Goal: Transaction & Acquisition: Book appointment/travel/reservation

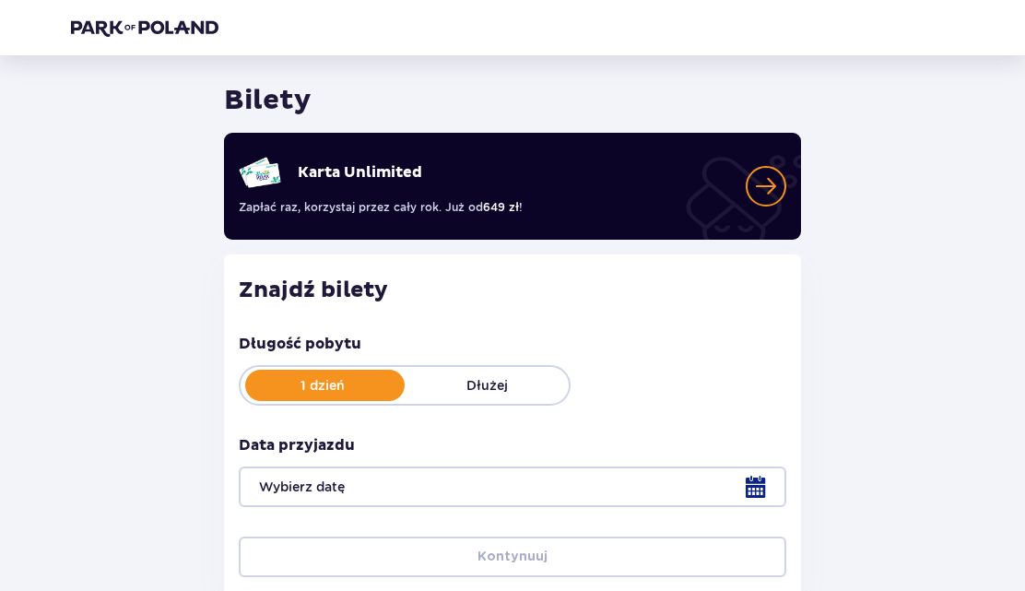
scroll to position [179, 0]
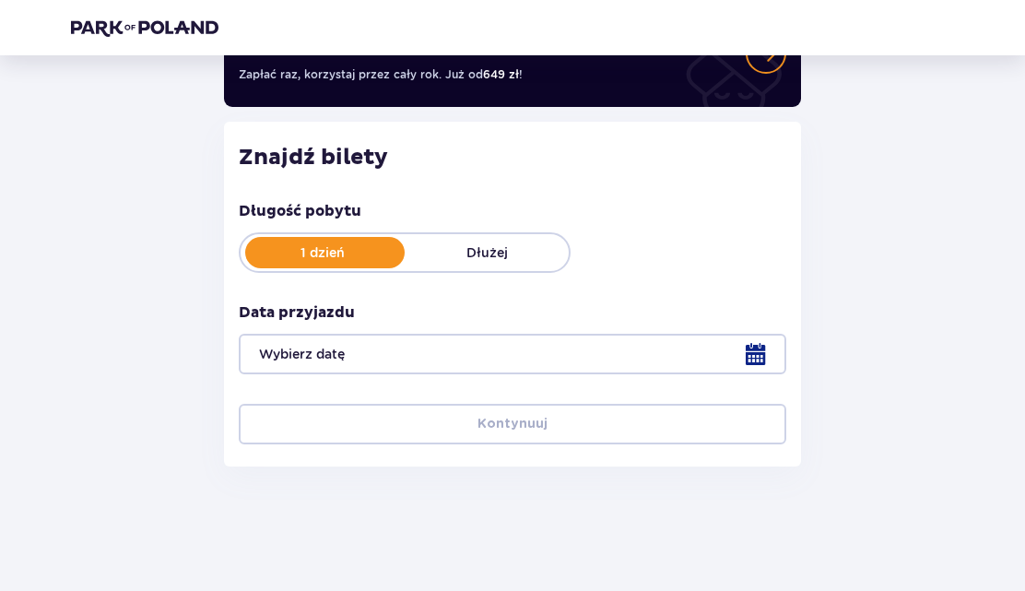
click at [366, 351] on div at bounding box center [513, 354] width 548 height 41
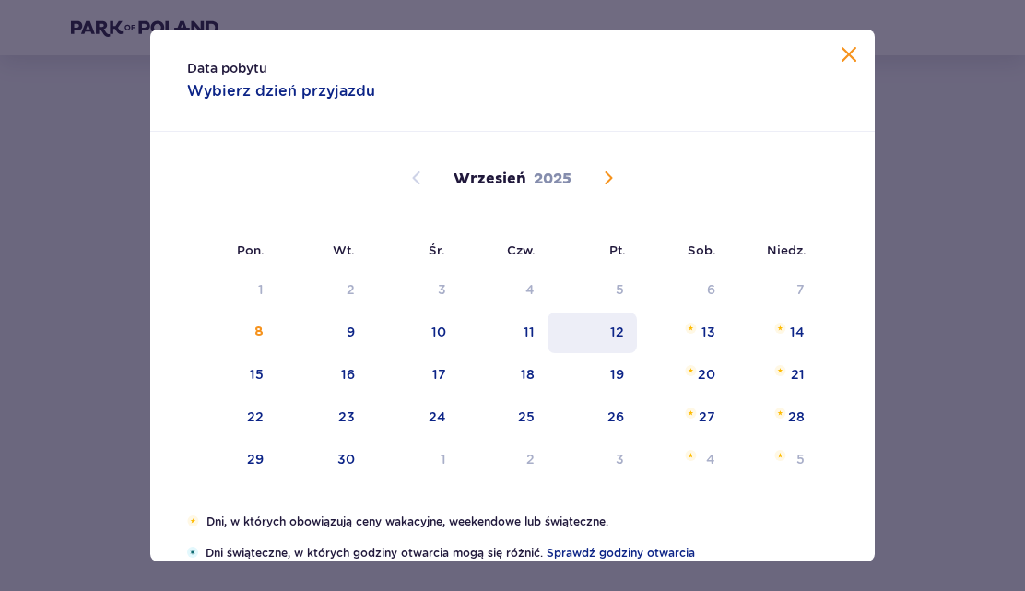
click at [621, 323] on div "12" at bounding box center [617, 332] width 14 height 18
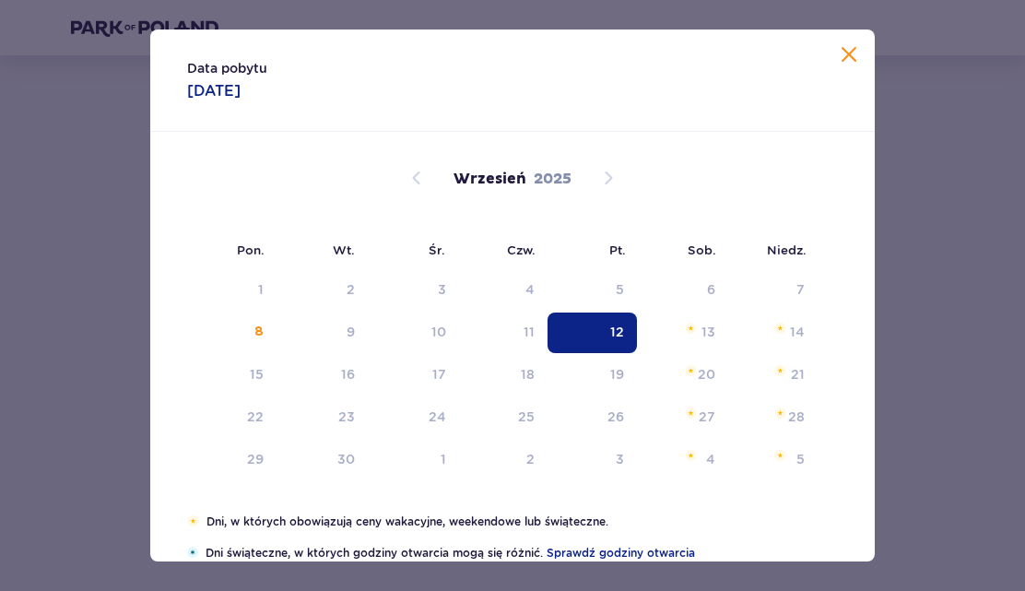
type input "12.09.25"
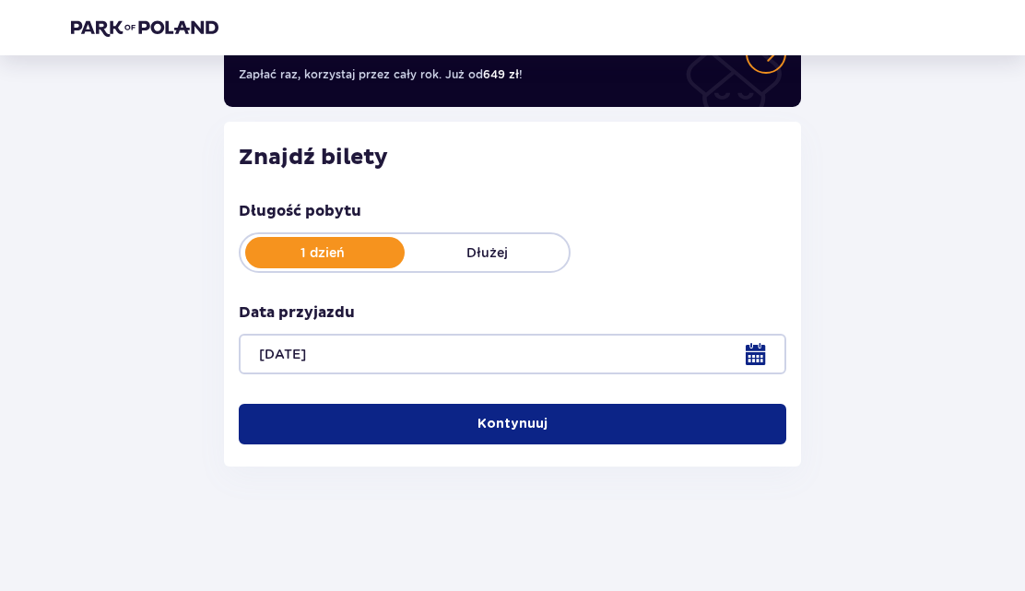
click at [499, 428] on p "Kontynuuj" at bounding box center [513, 424] width 70 height 18
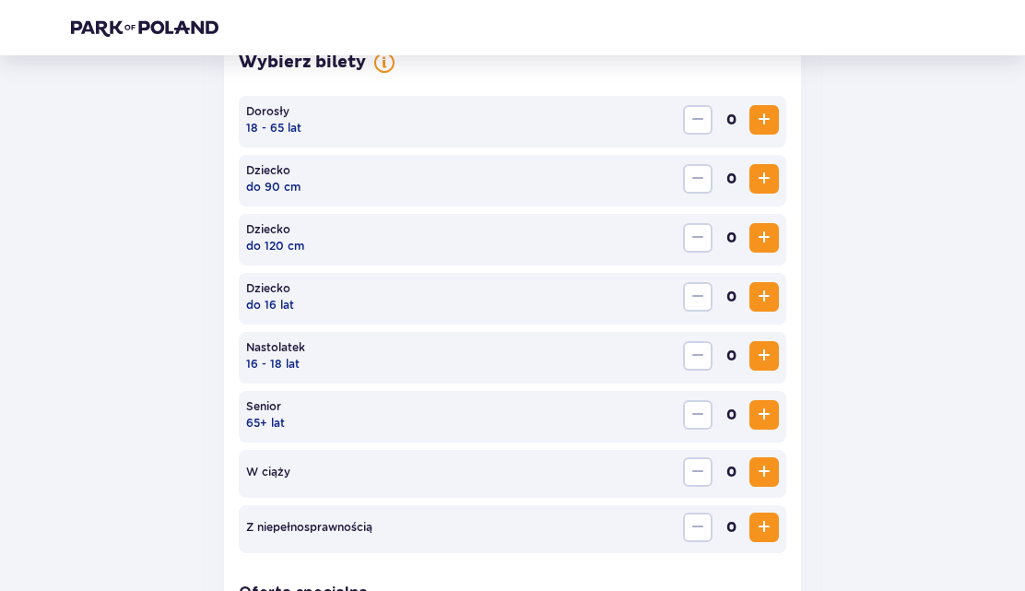
scroll to position [568, 0]
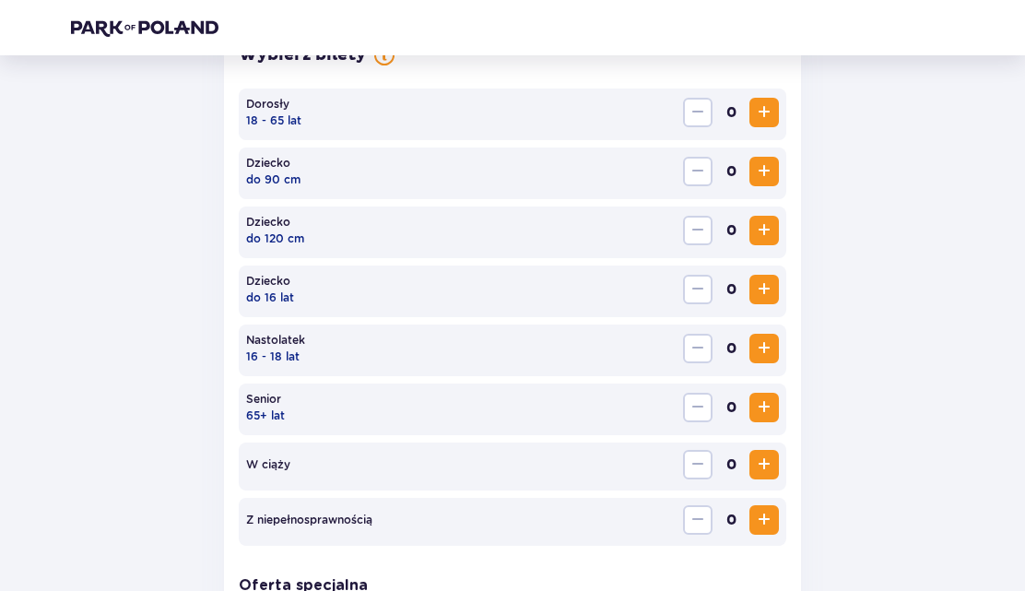
click at [766, 112] on span "Increase" at bounding box center [764, 112] width 22 height 22
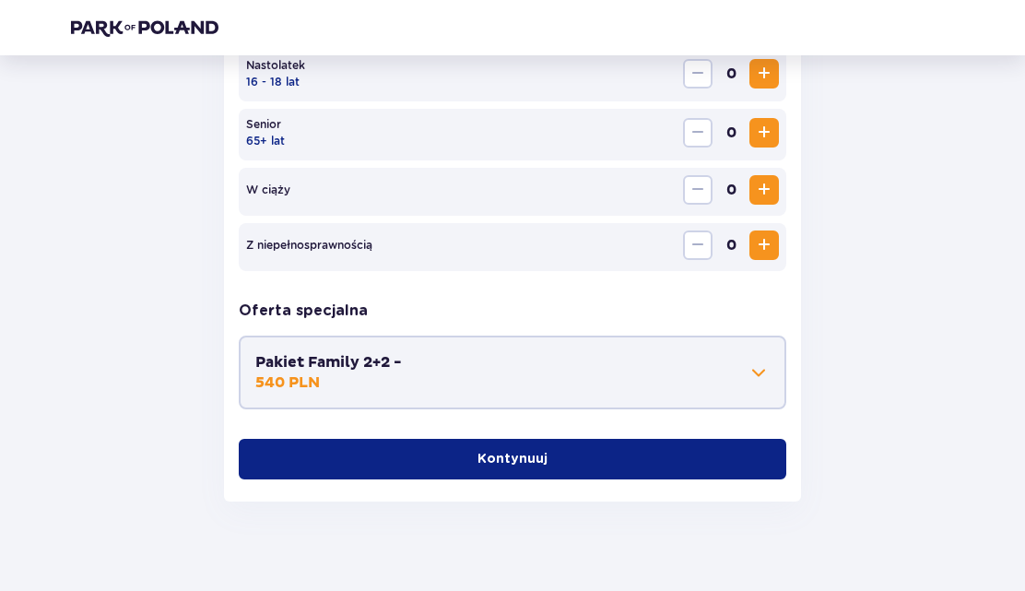
scroll to position [856, 0]
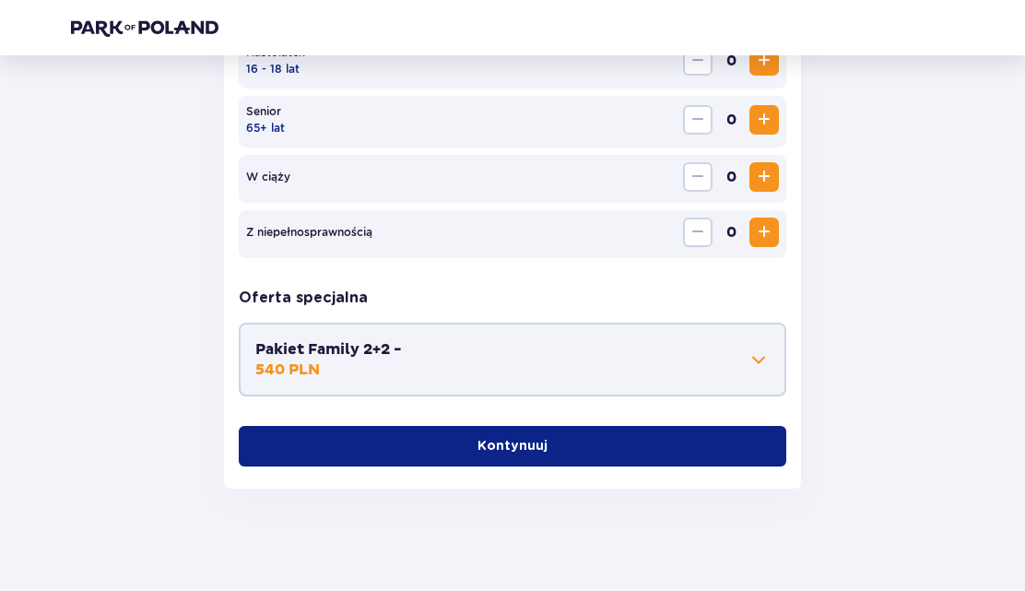
click at [456, 447] on button "Kontynuuj" at bounding box center [513, 446] width 548 height 41
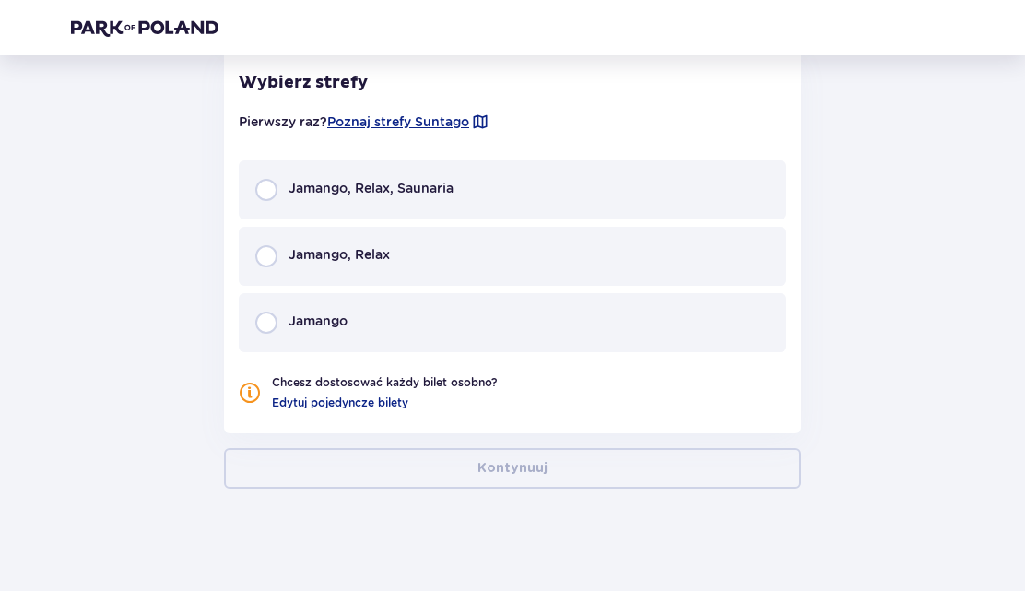
scroll to position [1247, 0]
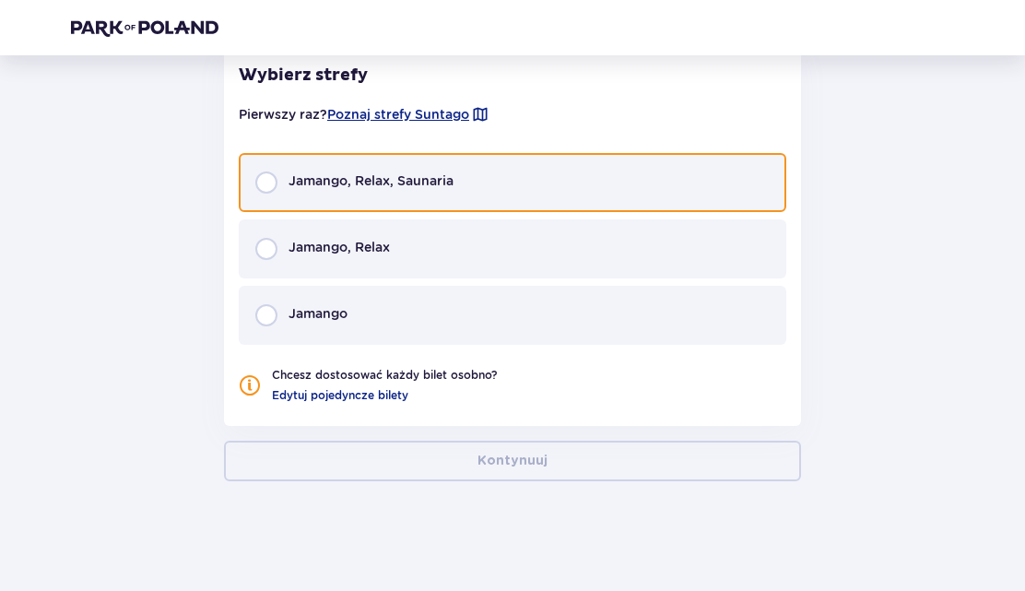
click at [268, 186] on input "radio" at bounding box center [266, 183] width 22 height 22
radio input "true"
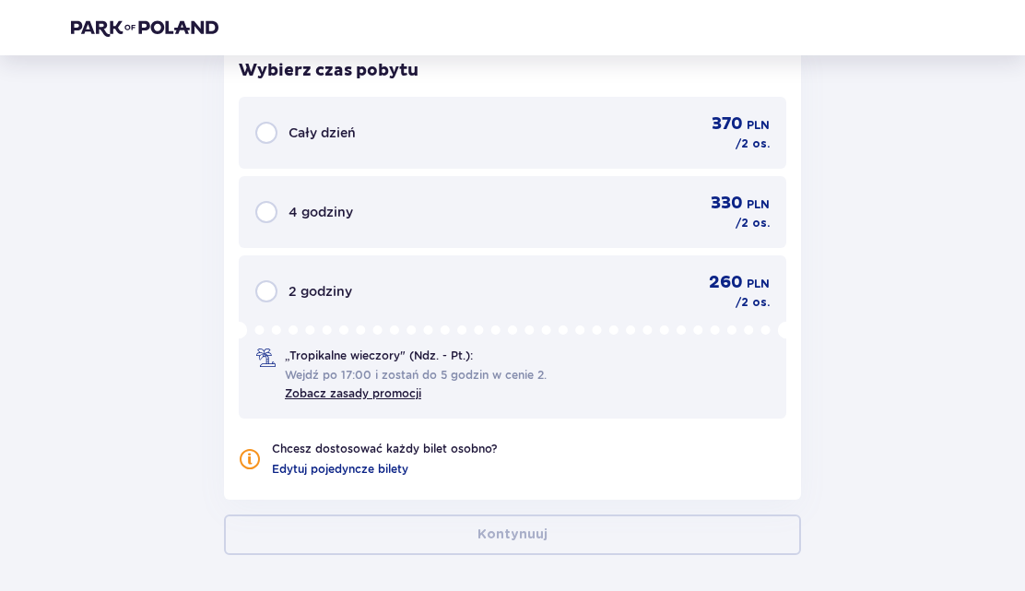
scroll to position [1652, 0]
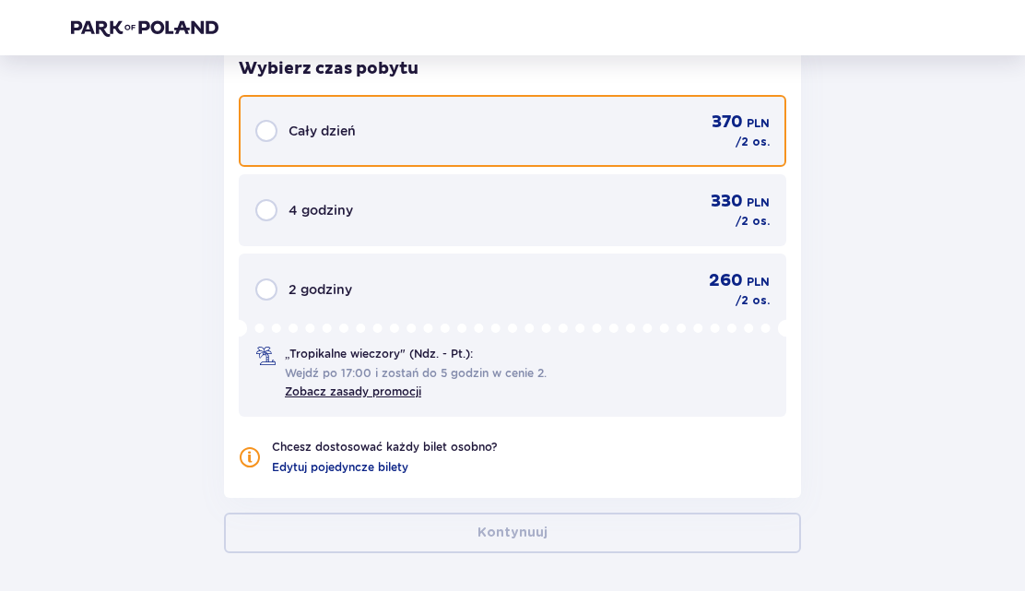
click at [265, 136] on input "radio" at bounding box center [266, 131] width 22 height 22
radio input "true"
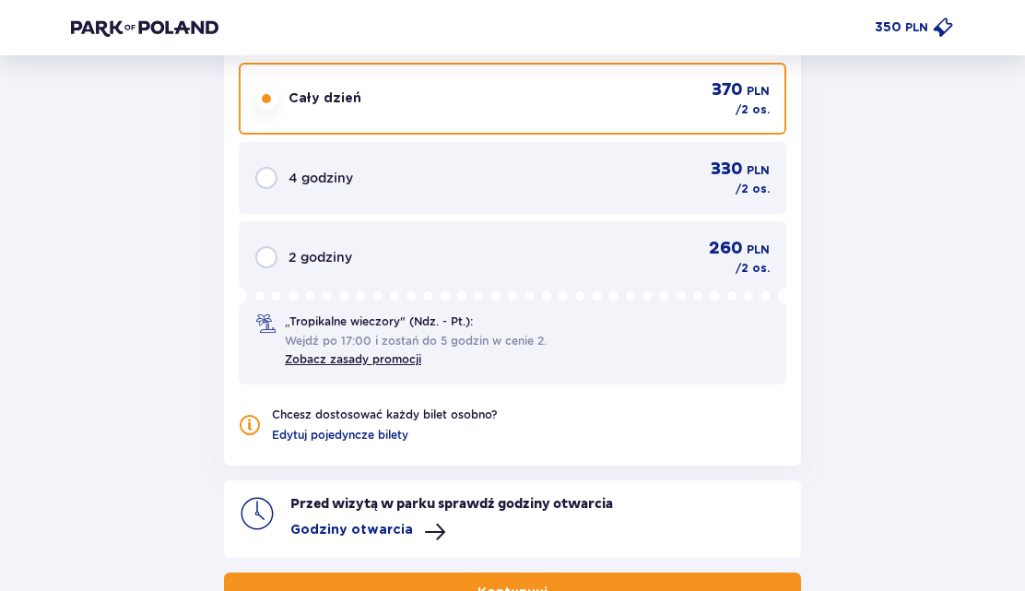
scroll to position [1817, 0]
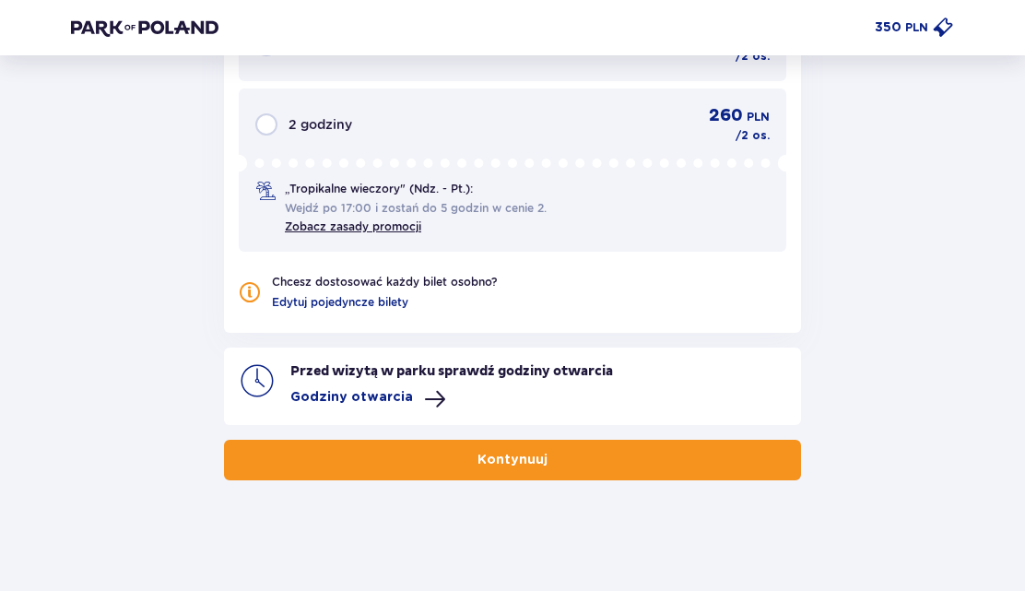
click at [334, 401] on p "Godziny otwarcia" at bounding box center [351, 397] width 123 height 18
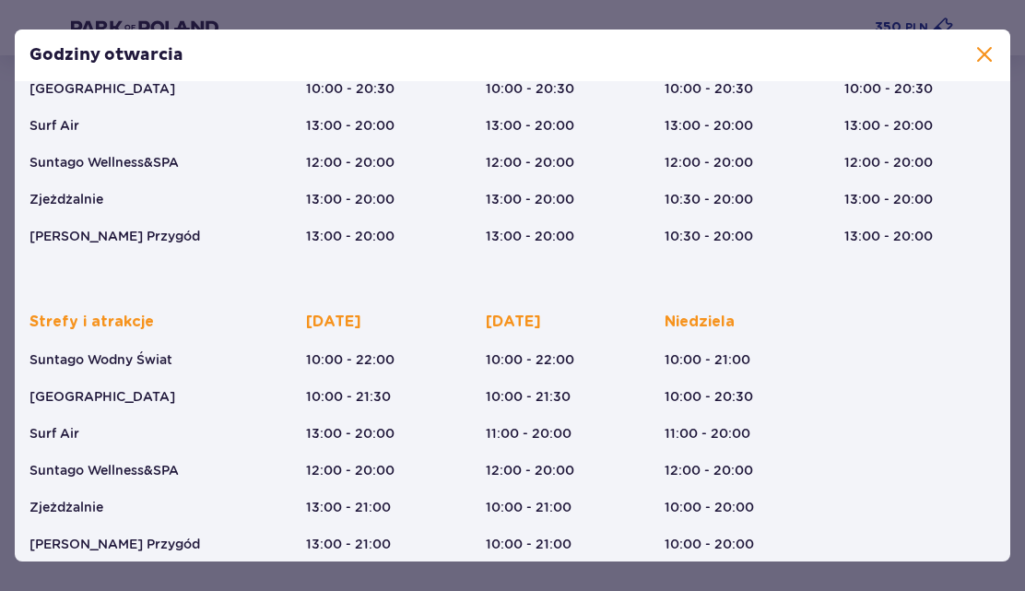
scroll to position [238, 0]
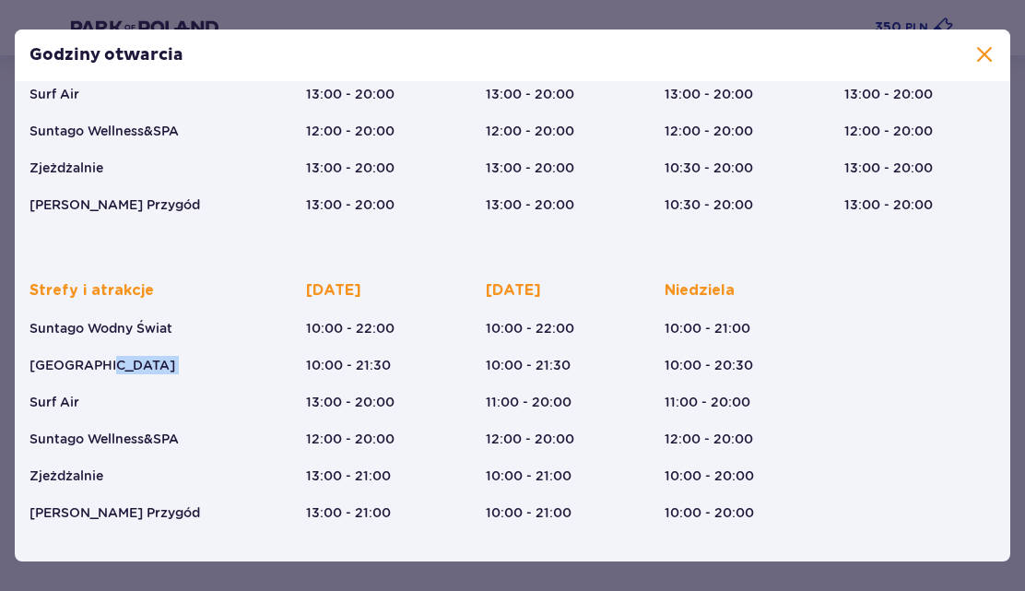
drag, startPoint x: 33, startPoint y: 401, endPoint x: 95, endPoint y: 396, distance: 62.0
click at [95, 396] on div "Strefy i atrakcje Suntago Wodny Świat Crocodile Island Surf Air Suntago Wellnes…" at bounding box center [154, 401] width 249 height 242
click at [65, 397] on p "Surf Air" at bounding box center [55, 402] width 50 height 18
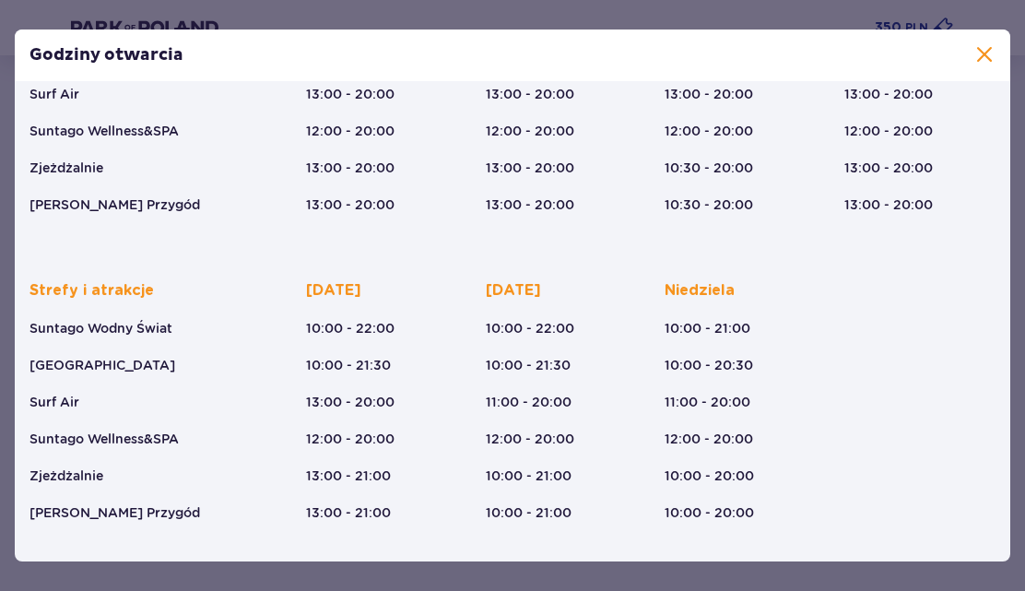
drag, startPoint x: 105, startPoint y: 434, endPoint x: 134, endPoint y: 449, distance: 32.2
click at [108, 435] on p "Suntago Wellness&SPA" at bounding box center [104, 439] width 149 height 18
click at [134, 449] on div "Strefy i atrakcje Suntago Wodny Świat Crocodile Island Surf Air Suntago Wellnes…" at bounding box center [154, 401] width 249 height 242
drag, startPoint x: 56, startPoint y: 333, endPoint x: 126, endPoint y: 336, distance: 70.1
click at [126, 336] on p "Suntago Wodny Świat" at bounding box center [101, 328] width 143 height 18
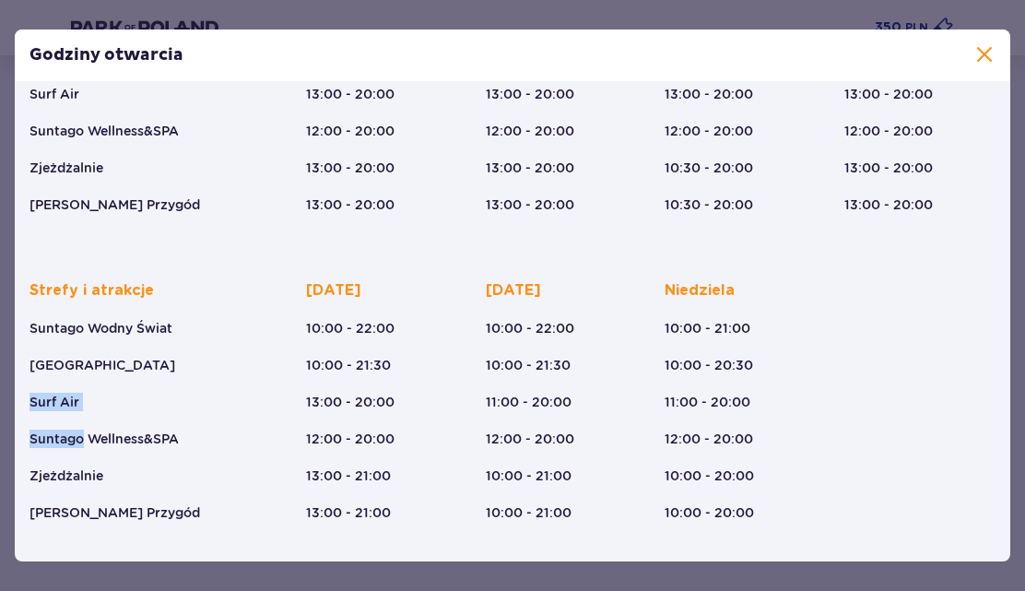
drag, startPoint x: 30, startPoint y: 403, endPoint x: 81, endPoint y: 401, distance: 50.8
click at [81, 401] on div "Strefy i atrakcje Suntago Wodny Świat Crocodile Island Surf Air Suntago Wellnes…" at bounding box center [154, 401] width 249 height 242
click at [44, 399] on p "Surf Air" at bounding box center [55, 402] width 50 height 18
click at [16, 397] on div "Styczeń - Grudzień Halloween (31.10.25) Wszystkich Świętych (01.11.25) Święto N…" at bounding box center [513, 202] width 996 height 719
click at [34, 407] on p "Surf Air" at bounding box center [55, 402] width 50 height 18
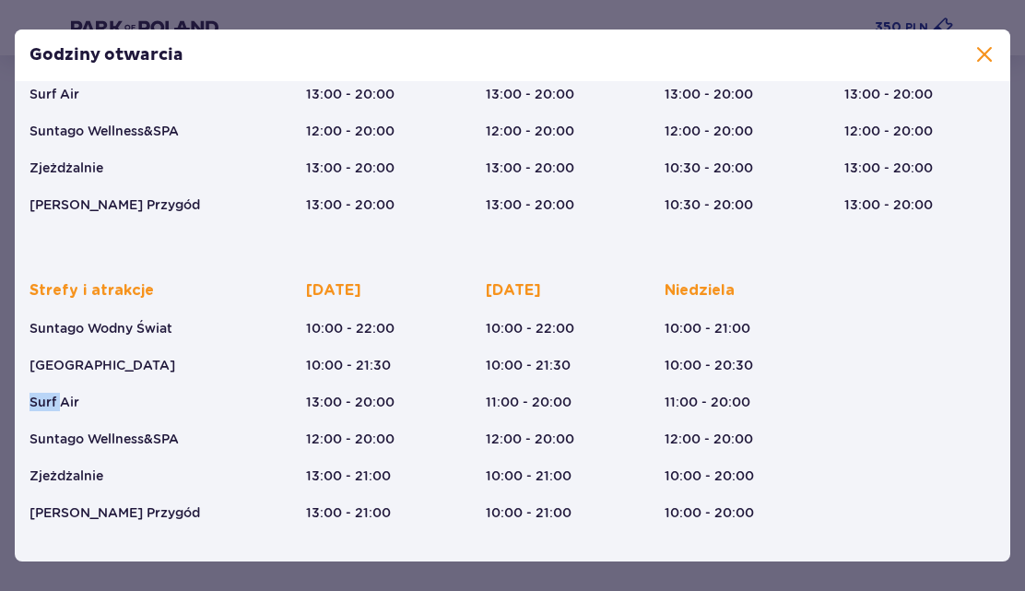
click at [34, 407] on p "Surf Air" at bounding box center [55, 402] width 50 height 18
drag, startPoint x: 30, startPoint y: 366, endPoint x: 142, endPoint y: 369, distance: 112.5
click at [142, 369] on div "Strefy i atrakcje Suntago Wodny Świat Crocodile Island Surf Air Suntago Wellnes…" at bounding box center [154, 401] width 249 height 242
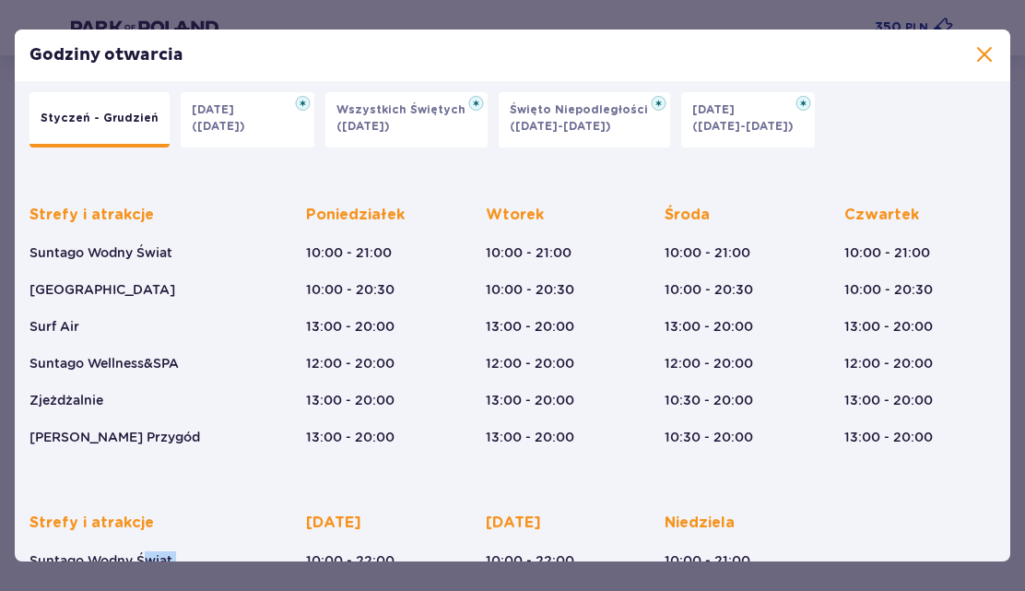
scroll to position [0, 0]
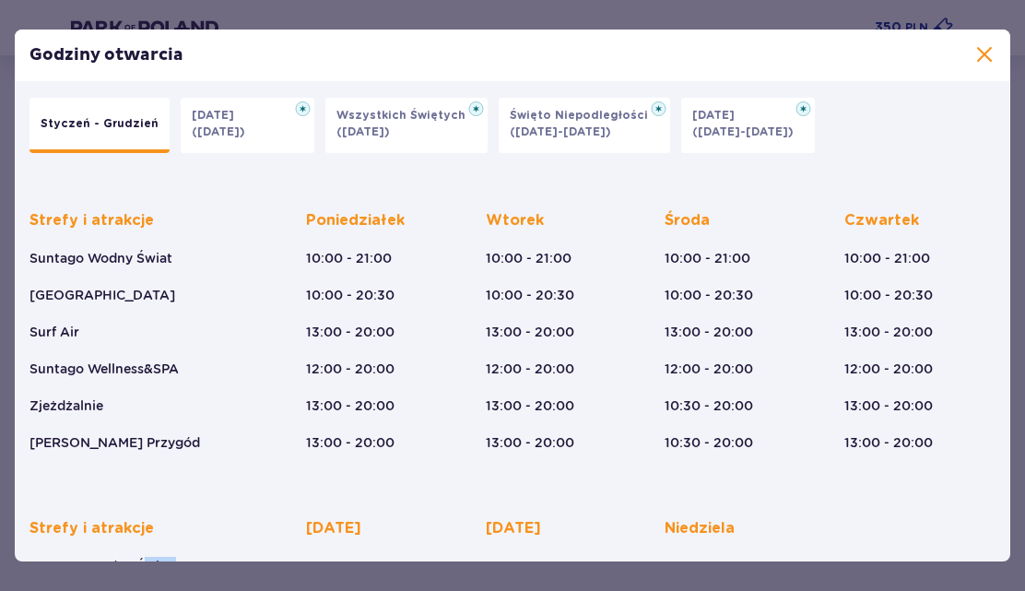
click at [984, 59] on span at bounding box center [985, 55] width 22 height 22
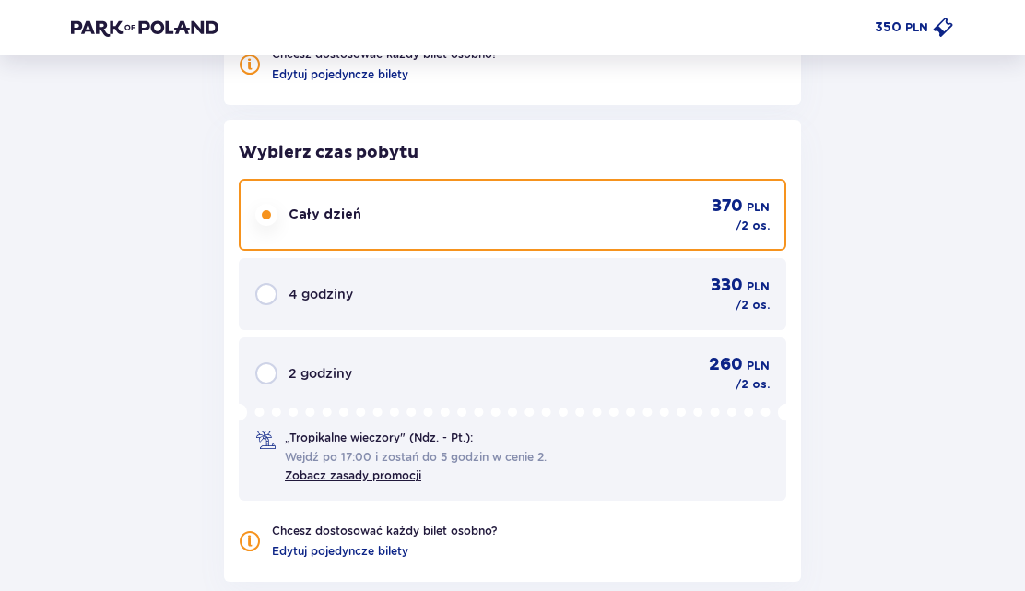
scroll to position [1529, 0]
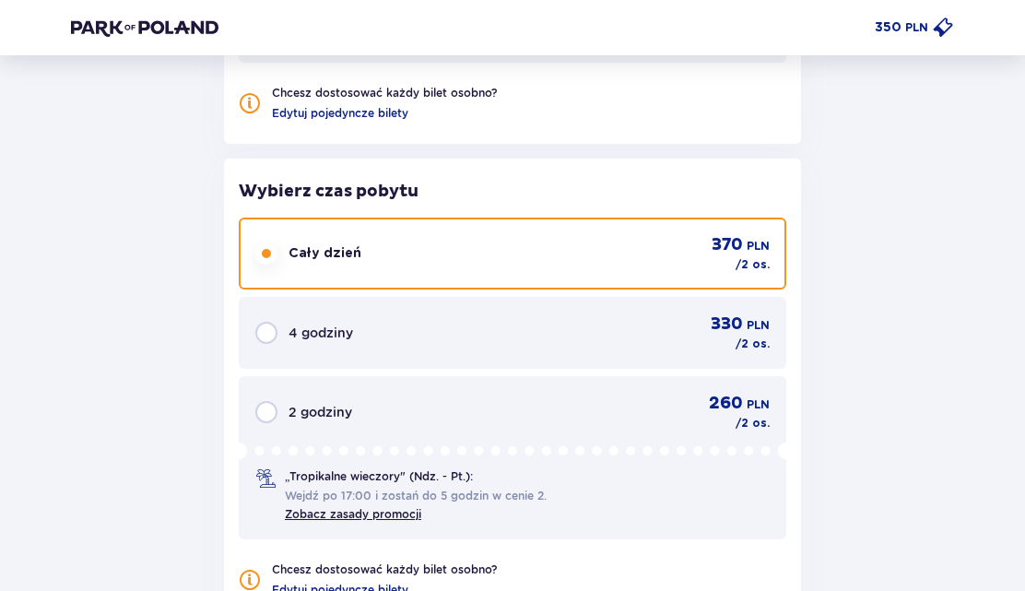
click at [752, 238] on p "PLN" at bounding box center [758, 246] width 23 height 17
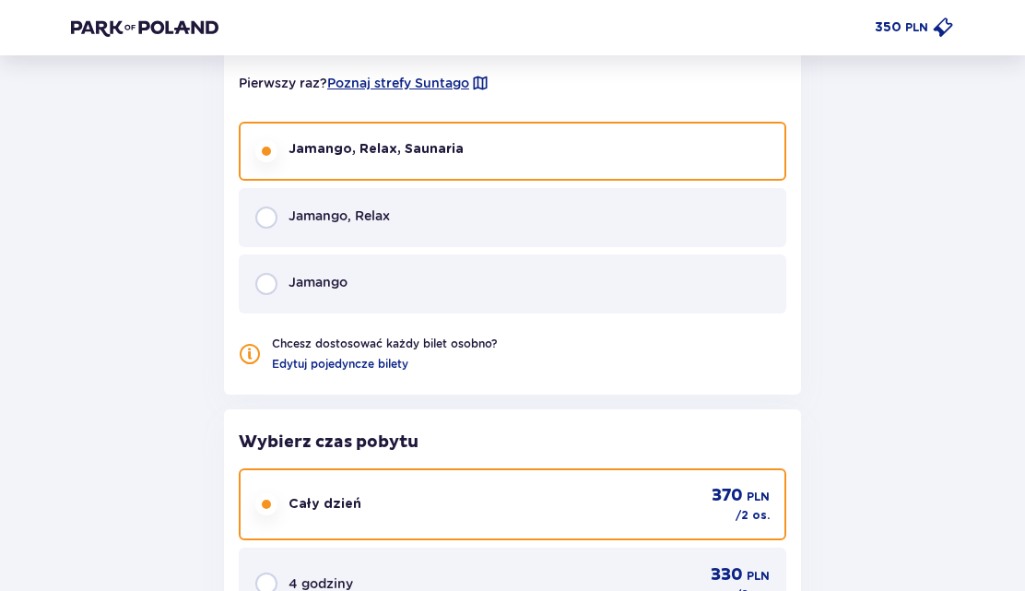
scroll to position [1241, 0]
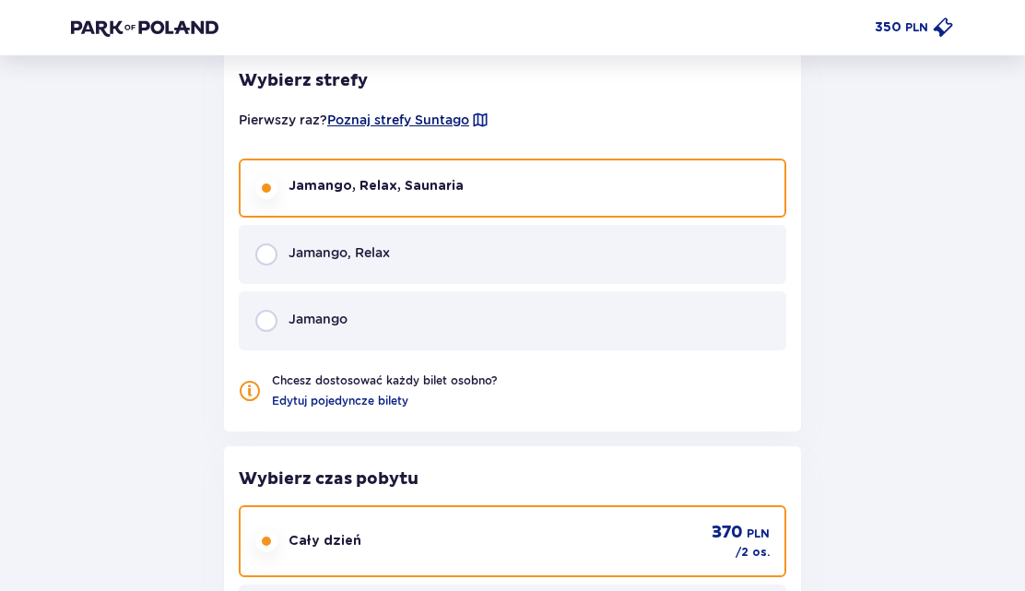
click at [381, 124] on span "Poznaj strefy Suntago" at bounding box center [398, 120] width 142 height 18
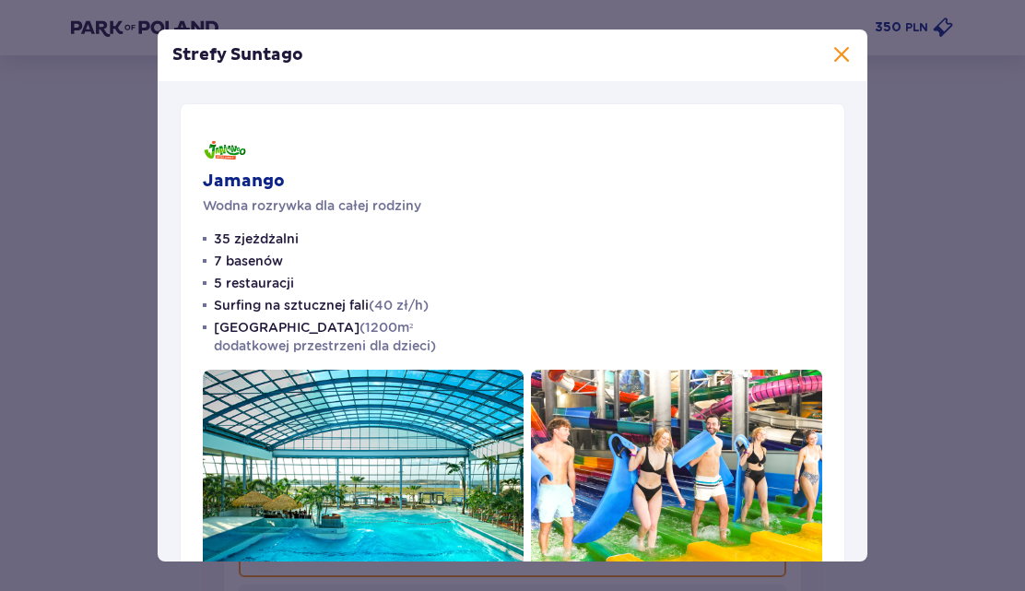
click at [846, 58] on span at bounding box center [842, 55] width 22 height 22
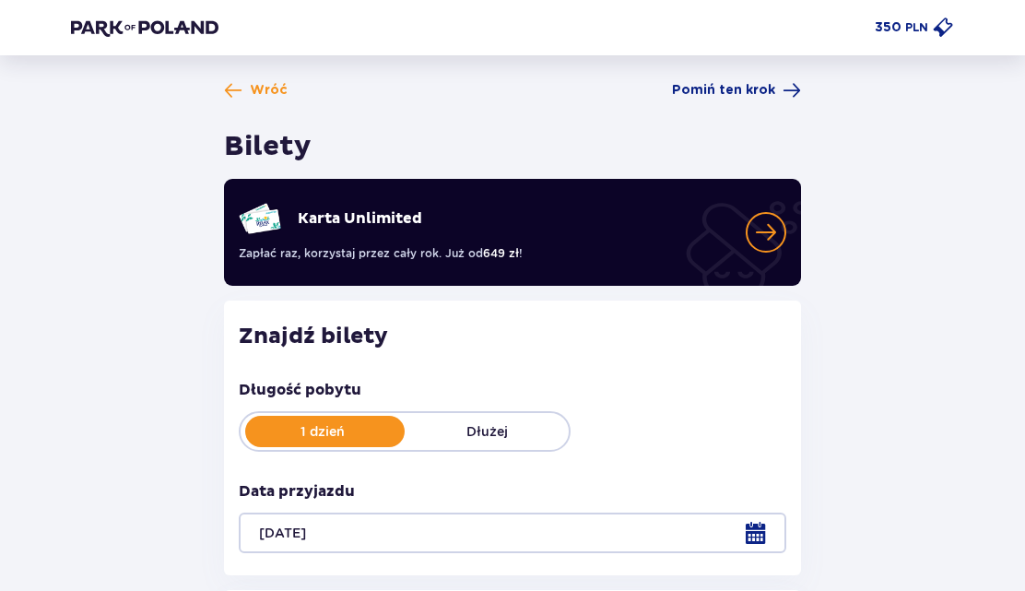
click at [81, 27] on img at bounding box center [145, 27] width 148 height 18
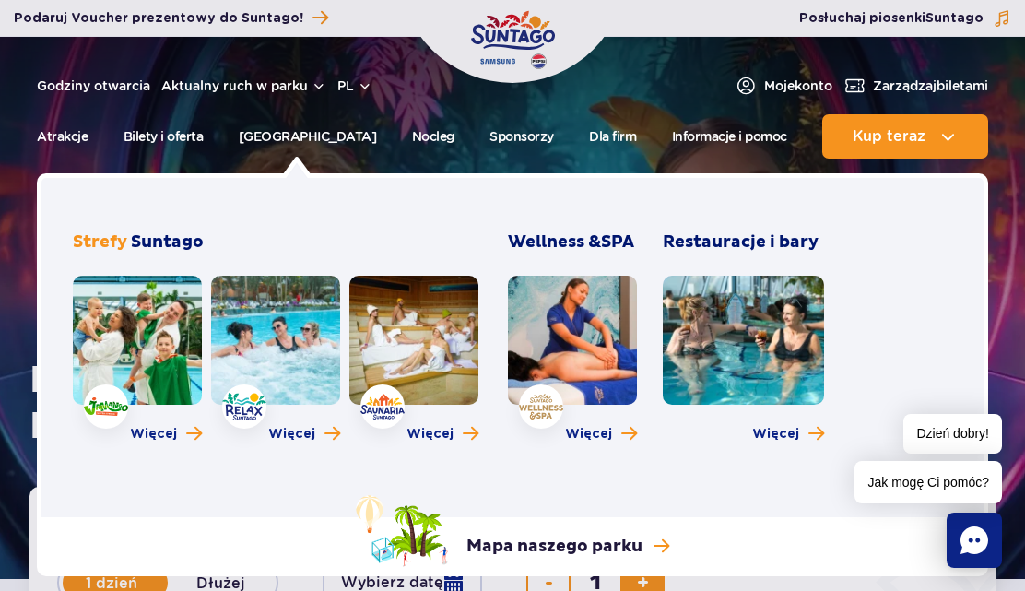
click at [156, 329] on link at bounding box center [137, 340] width 129 height 129
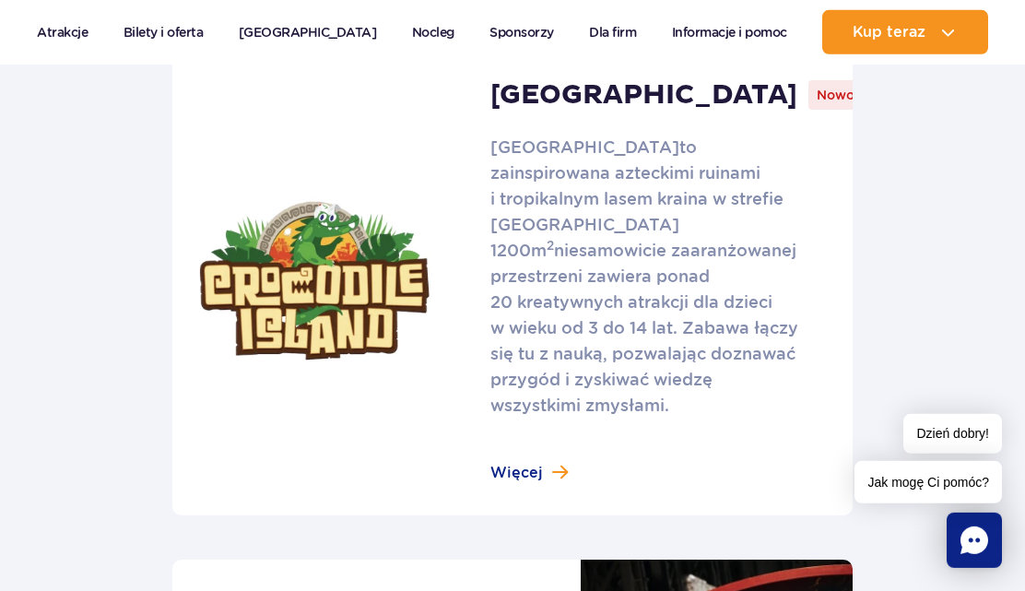
scroll to position [1343, 0]
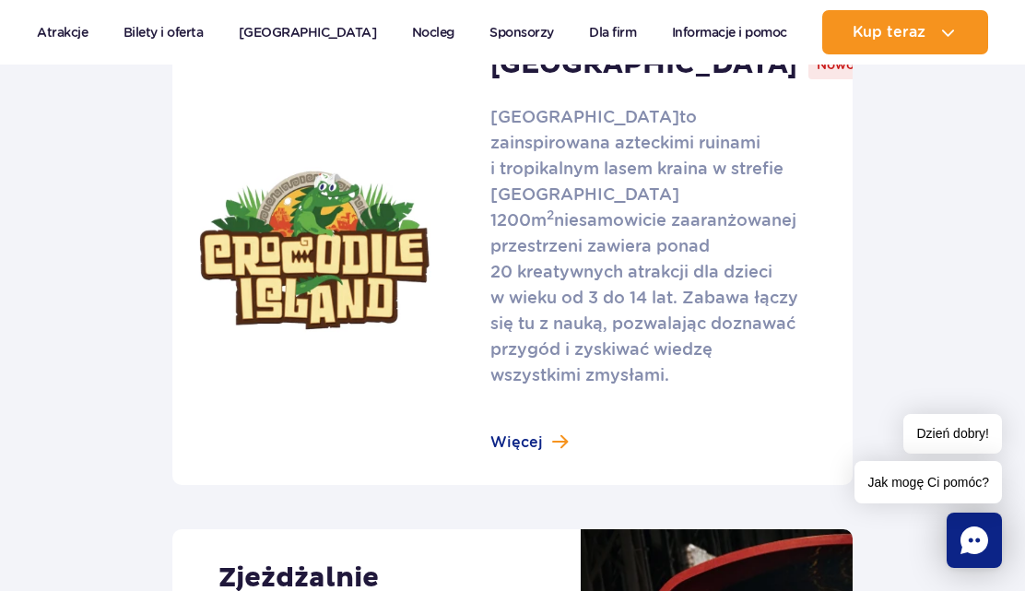
click at [551, 420] on link at bounding box center [512, 250] width 681 height 469
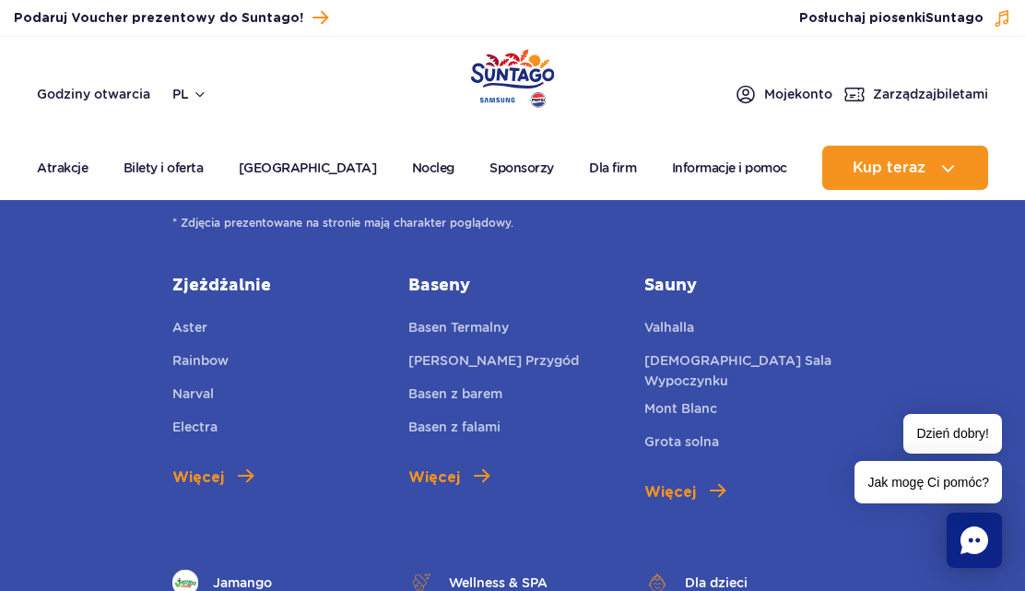
scroll to position [4699, 0]
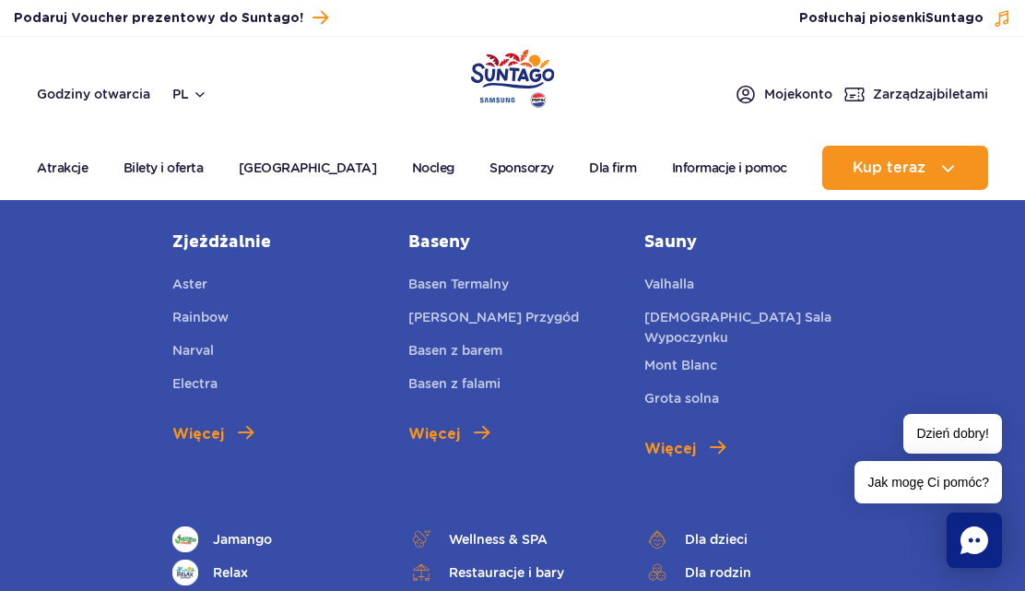
click at [504, 75] on img "Park of Poland" at bounding box center [513, 78] width 84 height 59
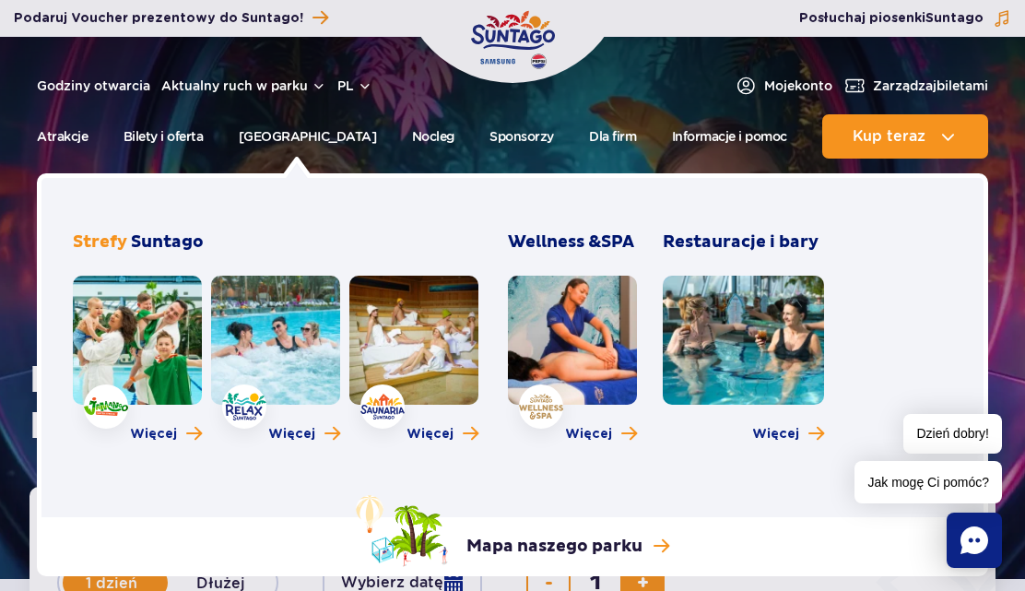
click at [285, 329] on link at bounding box center [275, 340] width 129 height 129
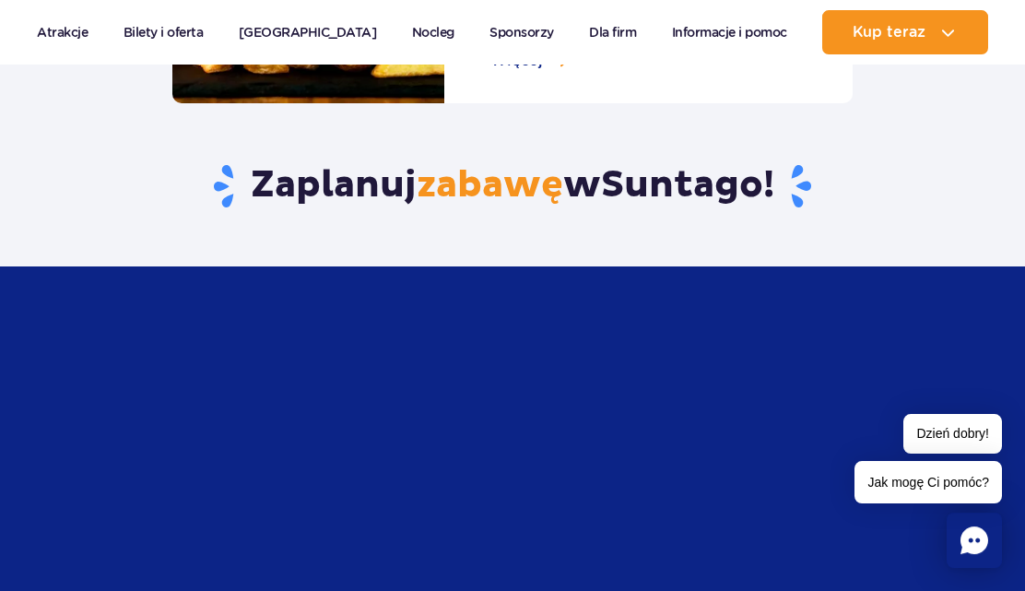
click at [900, 227] on section "Zaplanuj zabawę w Suntago !" at bounding box center [512, 363] width 1025 height 490
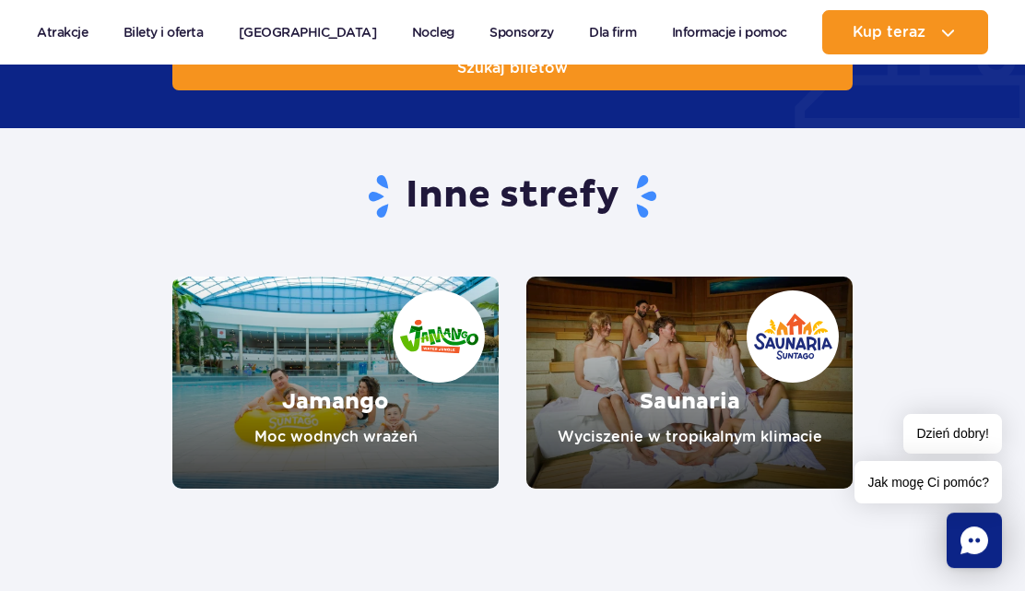
scroll to position [1948, 0]
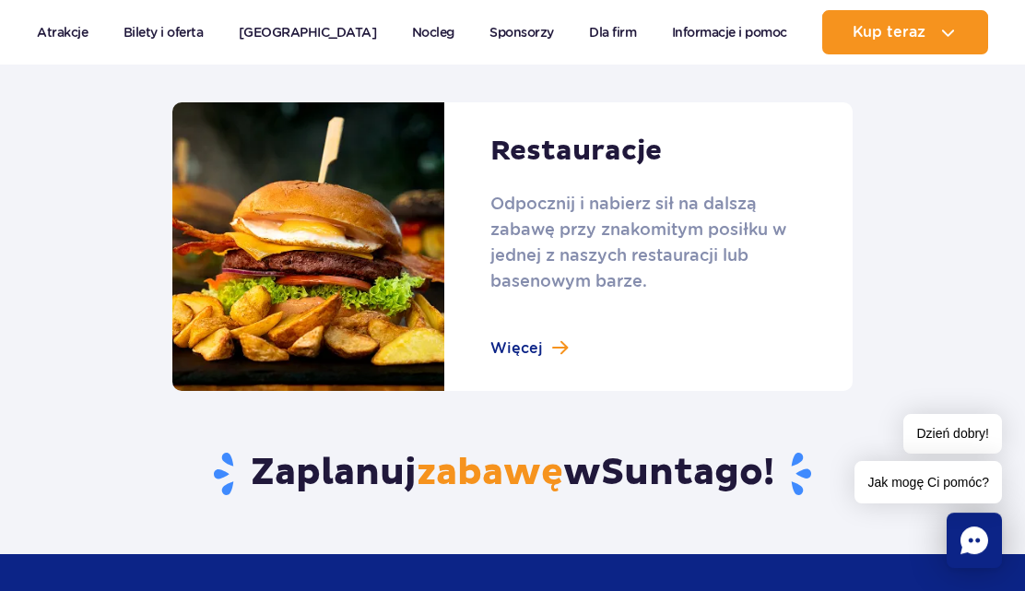
click at [534, 342] on link at bounding box center [512, 246] width 681 height 289
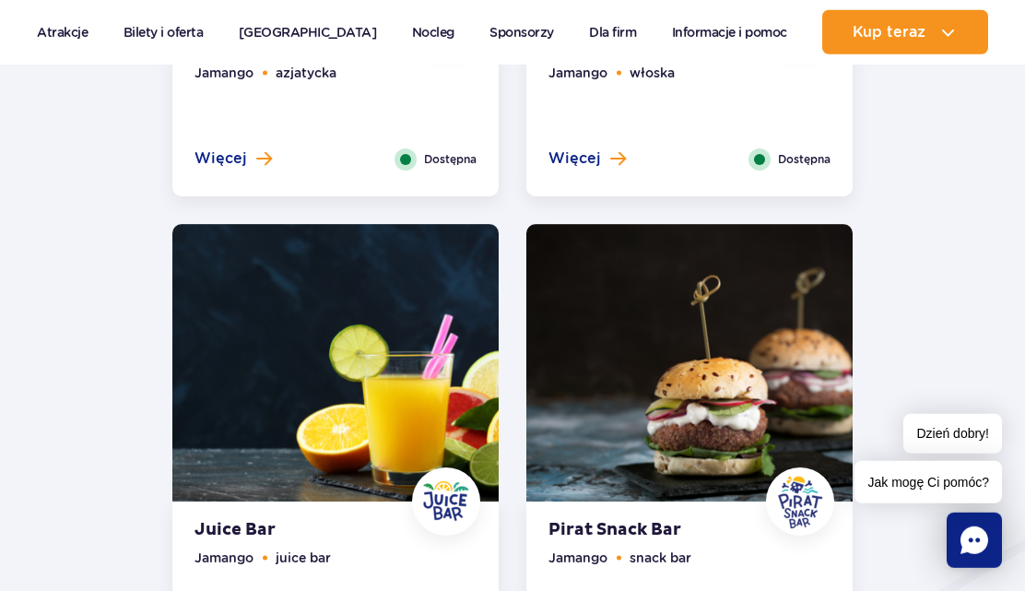
scroll to position [1630, 0]
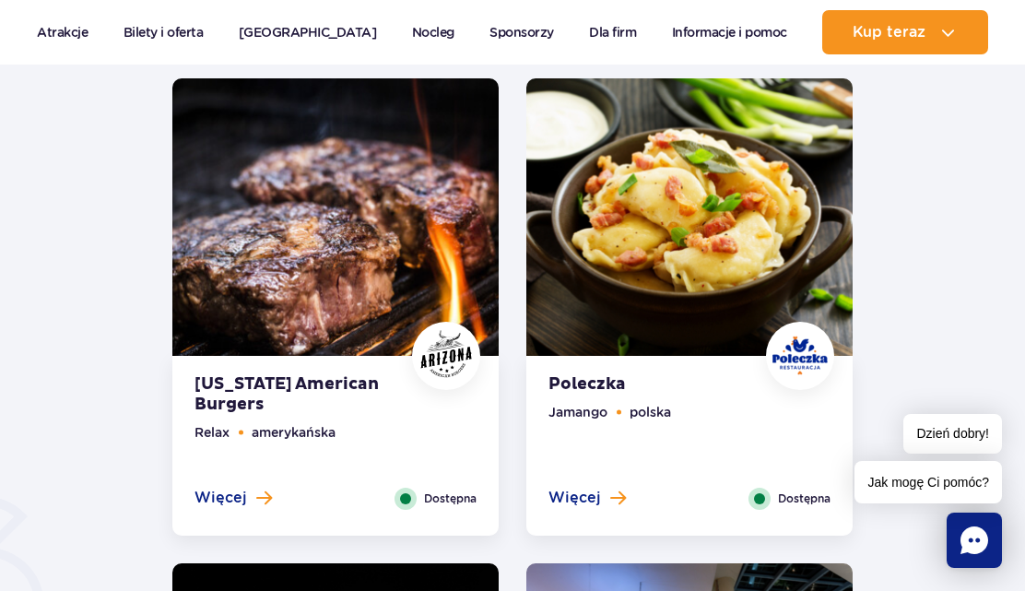
click at [346, 264] on img at bounding box center [335, 222] width 326 height 289
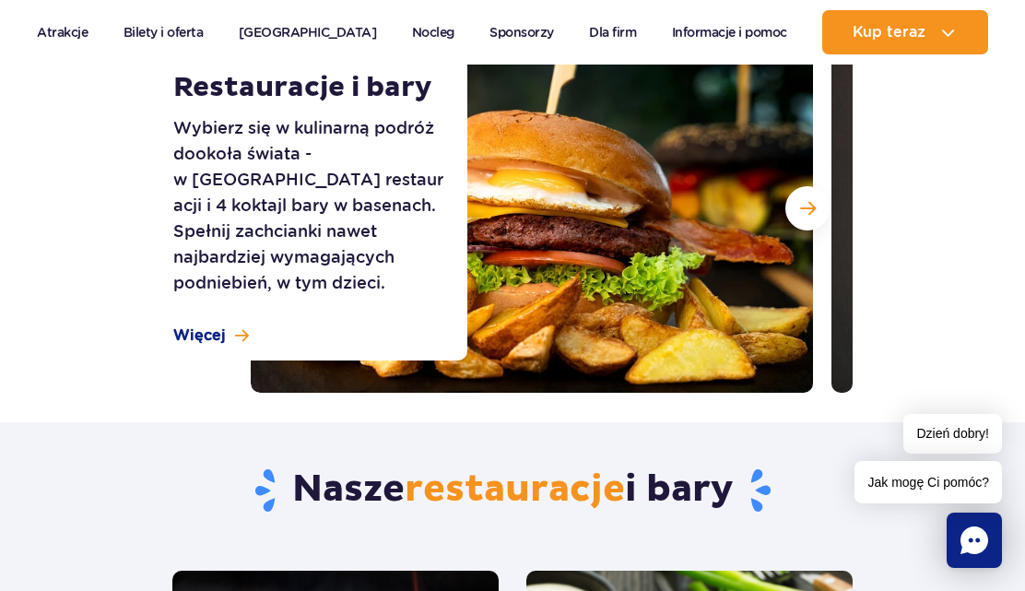
scroll to position [0, 0]
